Goal: Find specific page/section: Find specific page/section

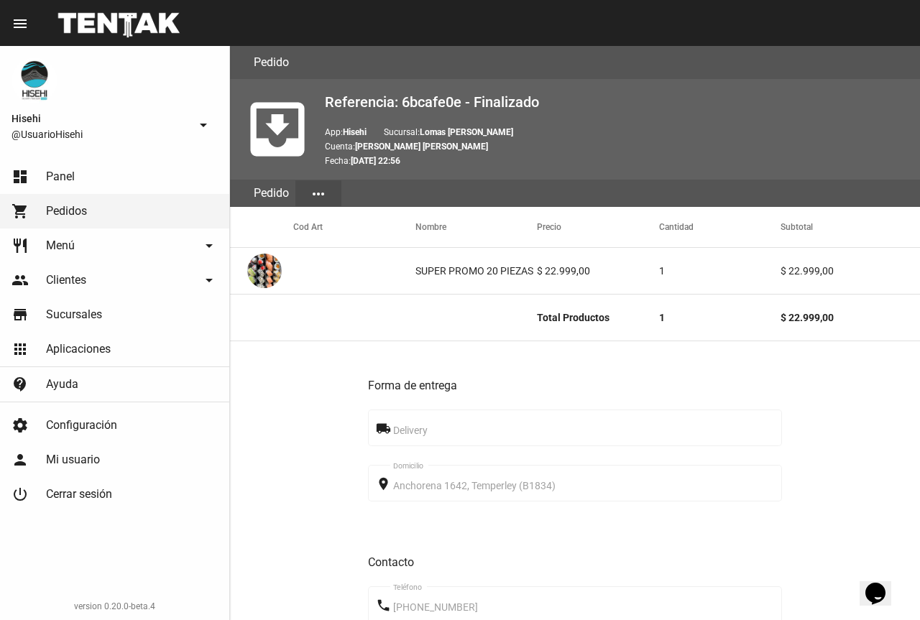
click at [88, 164] on link "dashboard Panel" at bounding box center [114, 177] width 229 height 35
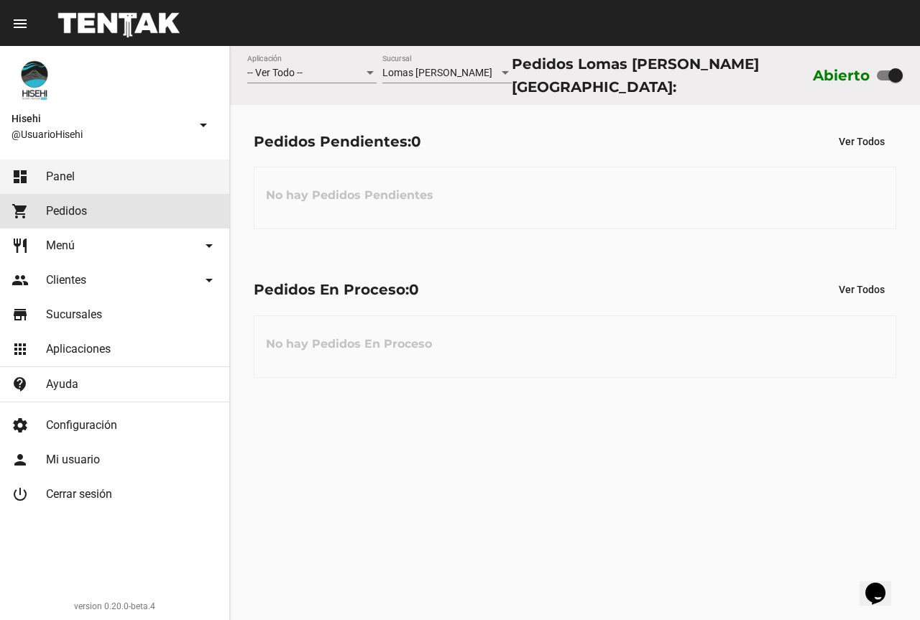
click at [98, 213] on link "shopping_cart Pedidos" at bounding box center [114, 211] width 229 height 35
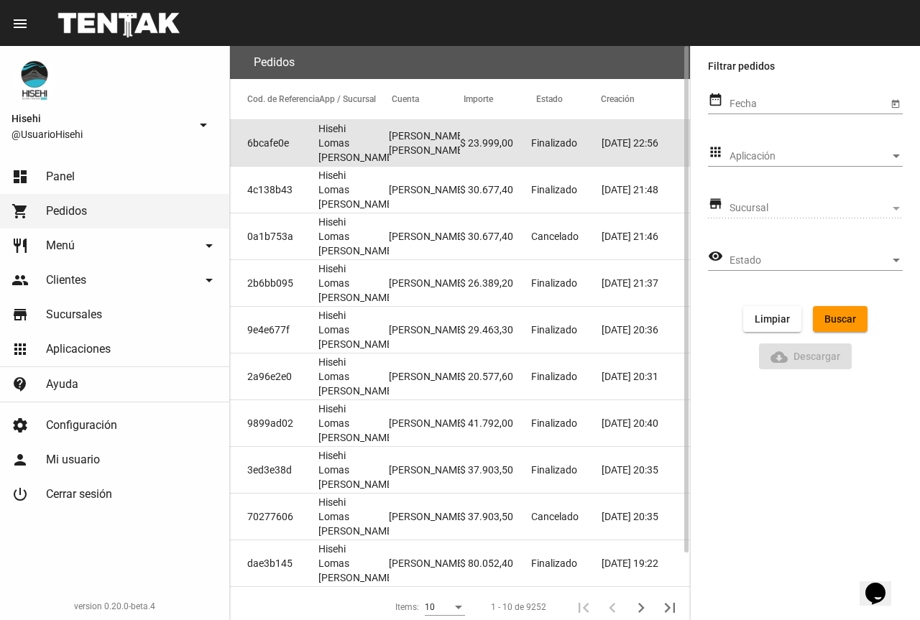
click at [523, 137] on mat-cell "$ 23.999,00" at bounding box center [495, 143] width 71 height 46
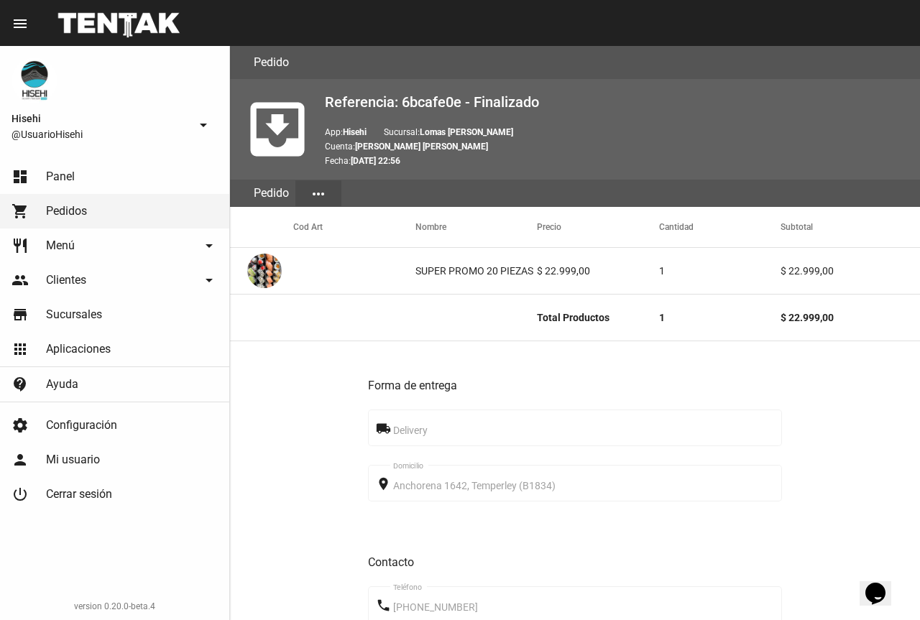
click at [68, 177] on span "Panel" at bounding box center [60, 177] width 29 height 14
